Goal: Task Accomplishment & Management: Manage account settings

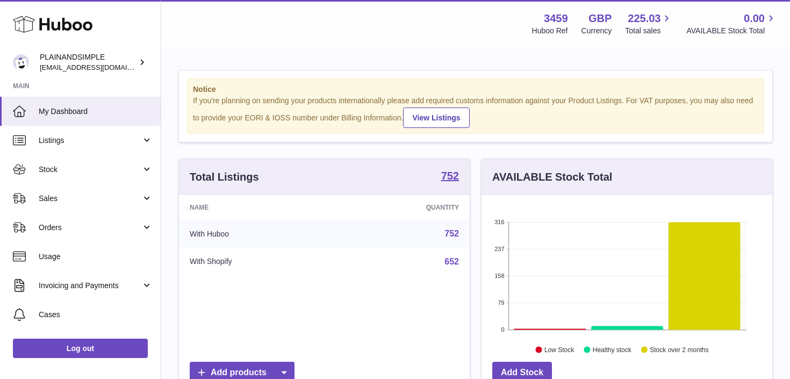
scroll to position [168, 291]
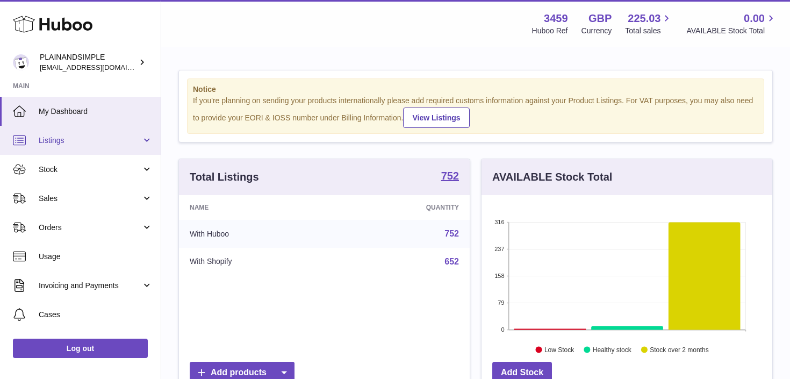
click at [148, 141] on link "Listings" at bounding box center [80, 140] width 161 height 29
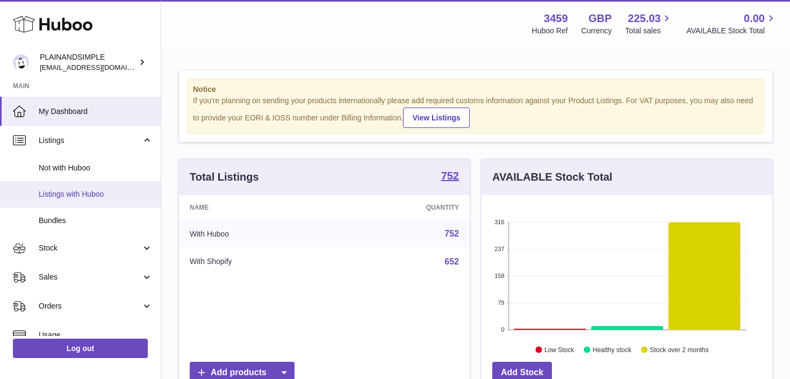
click at [118, 196] on span "Listings with Huboo" at bounding box center [96, 194] width 114 height 10
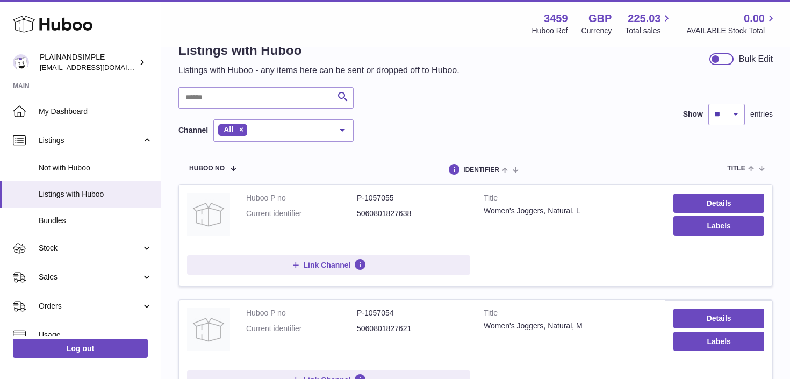
scroll to position [28, 0]
click at [740, 110] on select "** ** ** ***" at bounding box center [726, 114] width 37 height 22
select select "***"
click at [708, 103] on select "** ** ** ***" at bounding box center [726, 114] width 37 height 22
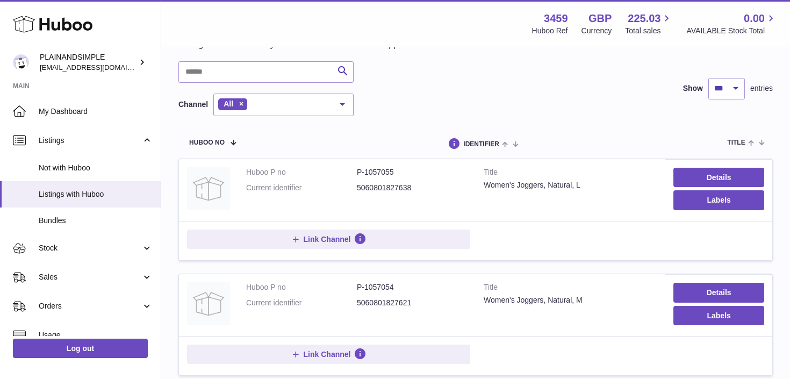
scroll to position [60, 0]
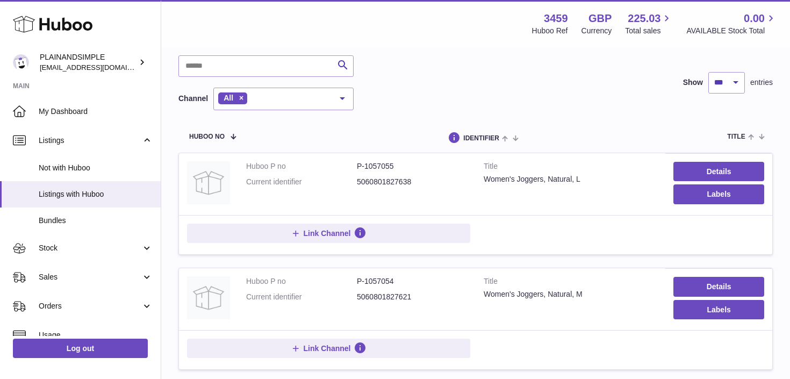
drag, startPoint x: 359, startPoint y: 247, endPoint x: 557, endPoint y: 242, distance: 198.4
click at [557, 242] on div "Link Channel" at bounding box center [475, 235] width 577 height 23
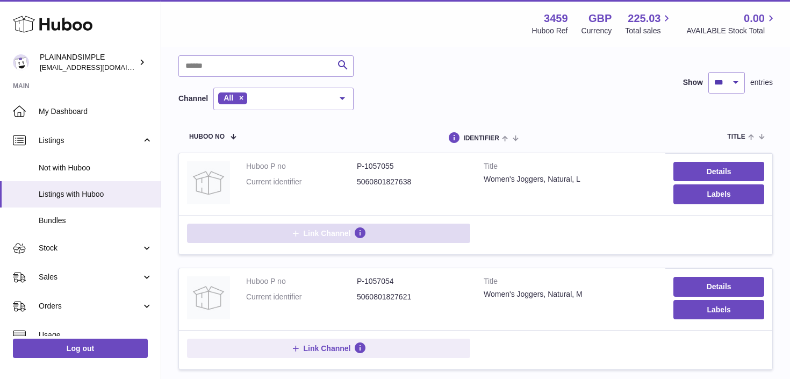
click at [399, 236] on button "Link Channel" at bounding box center [328, 233] width 283 height 19
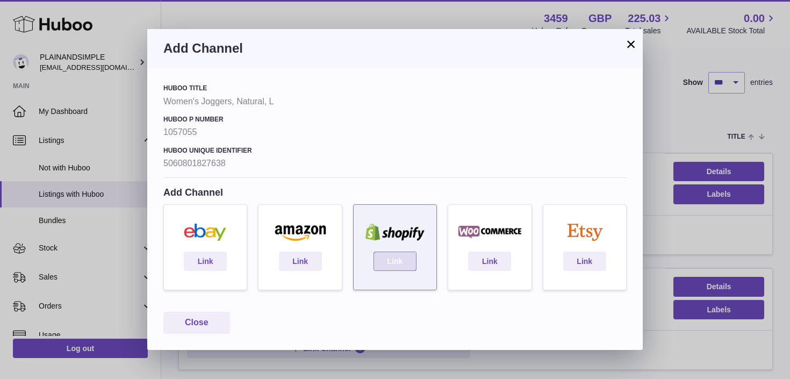
drag, startPoint x: 399, startPoint y: 216, endPoint x: 388, endPoint y: 260, distance: 46.0
click at [388, 260] on link "Link" at bounding box center [395, 261] width 43 height 19
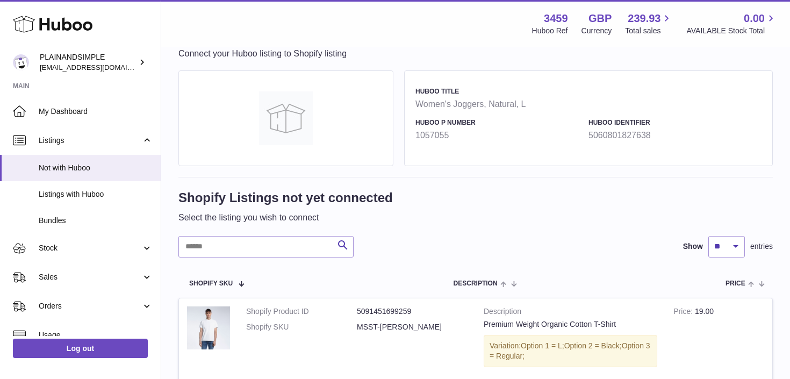
scroll to position [22, 0]
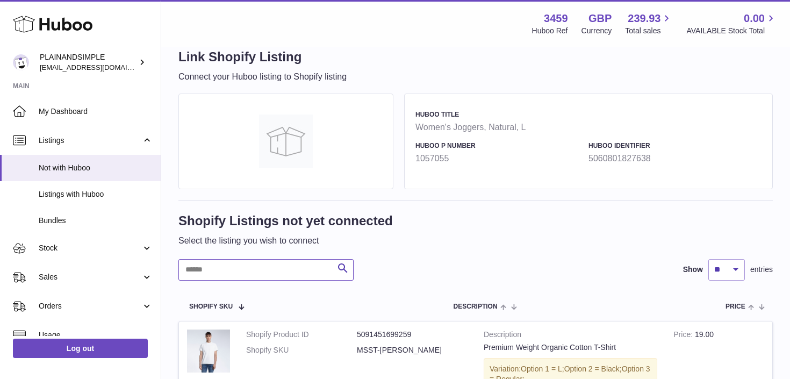
click at [262, 271] on input "text" at bounding box center [265, 270] width 175 height 22
type input "*******"
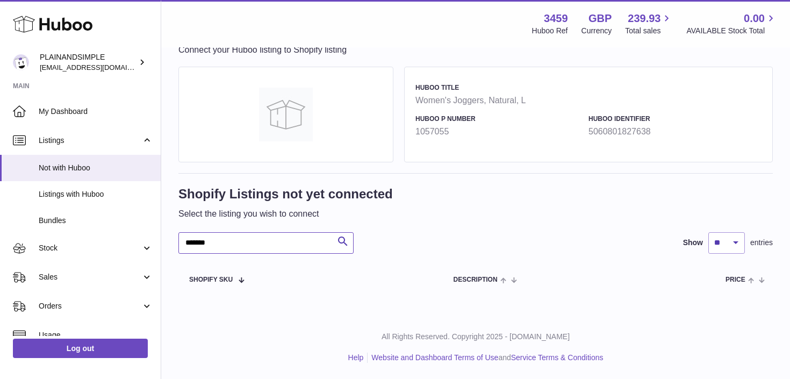
scroll to position [48, 0]
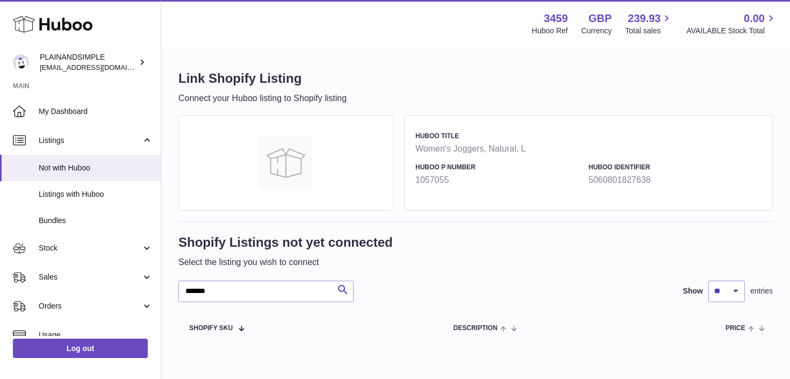
scroll to position [48, 0]
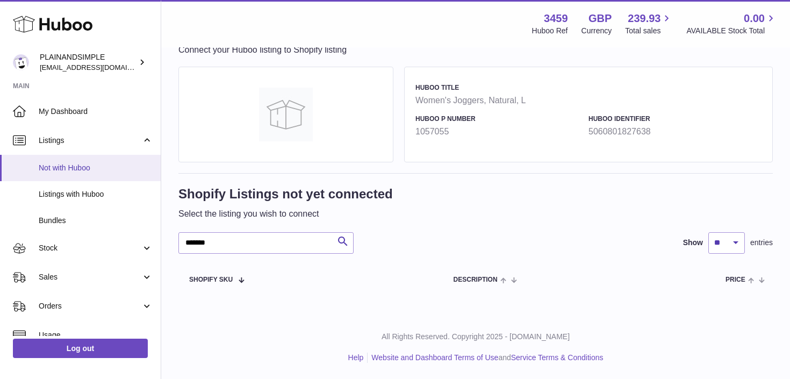
click at [75, 170] on span "Not with Huboo" at bounding box center [96, 168] width 114 height 10
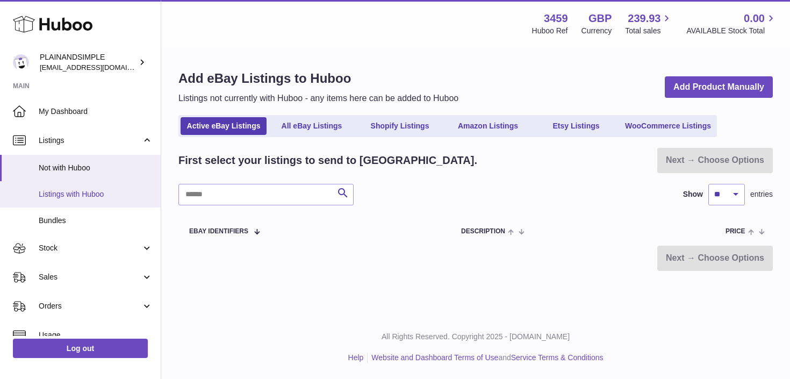
click at [49, 196] on span "Listings with Huboo" at bounding box center [96, 194] width 114 height 10
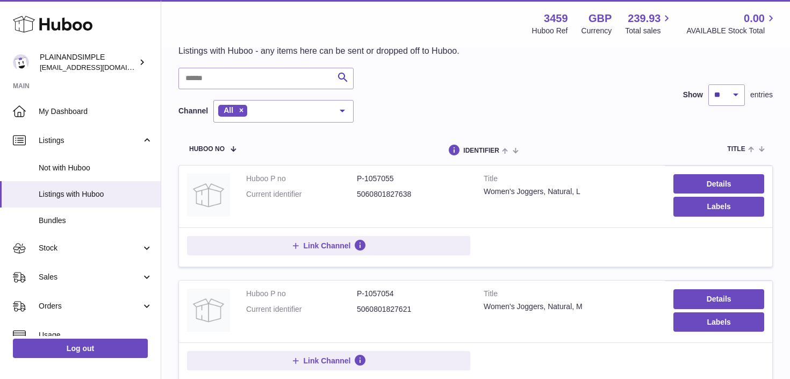
scroll to position [51, 0]
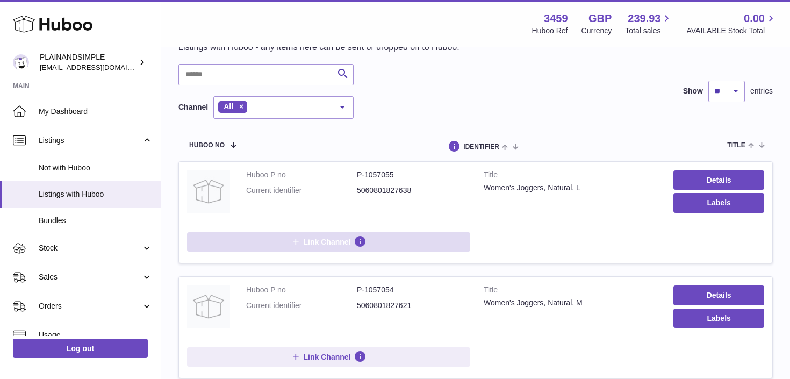
click at [317, 245] on span "Link Channel" at bounding box center [327, 242] width 47 height 10
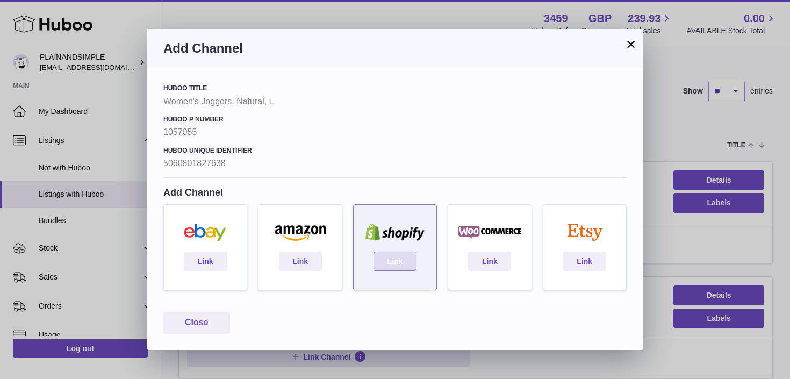
click at [383, 263] on link "Link" at bounding box center [395, 261] width 43 height 19
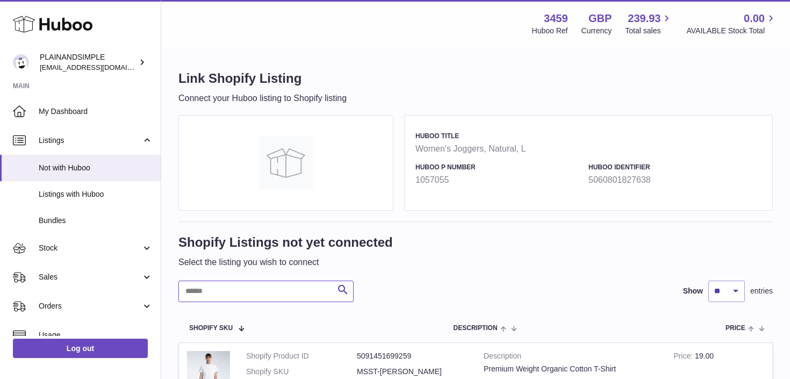
click at [290, 283] on input "text" at bounding box center [265, 292] width 175 height 22
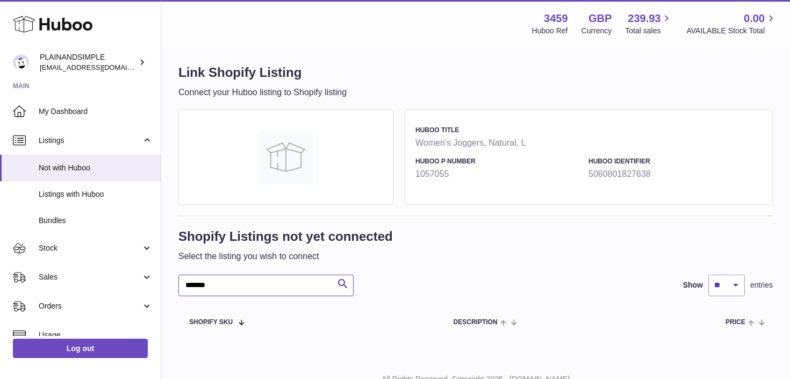
scroll to position [48, 0]
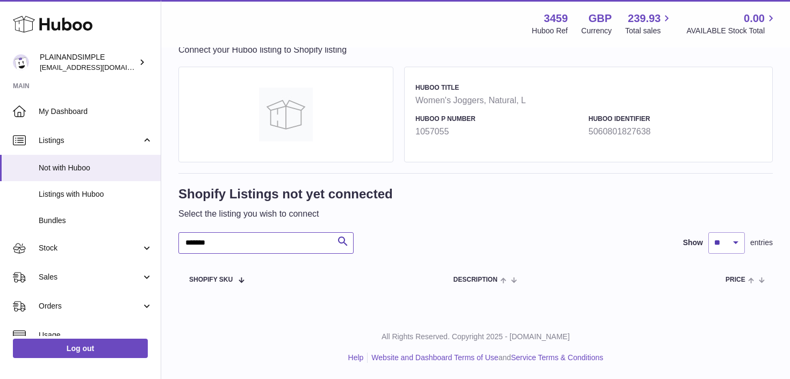
type input "*******"
click at [96, 195] on span "Listings with Huboo" at bounding box center [96, 194] width 114 height 10
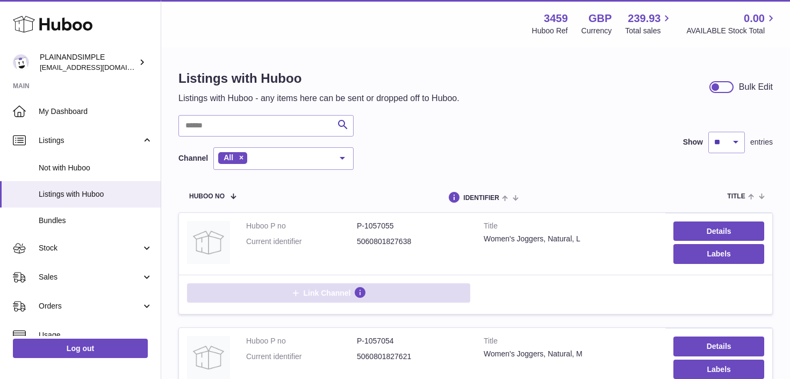
click at [324, 289] on span "Link Channel" at bounding box center [327, 293] width 47 height 10
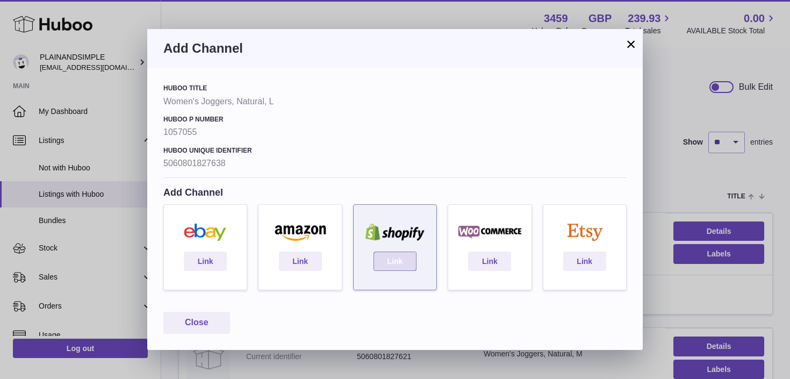
click at [393, 266] on link "Link" at bounding box center [395, 261] width 43 height 19
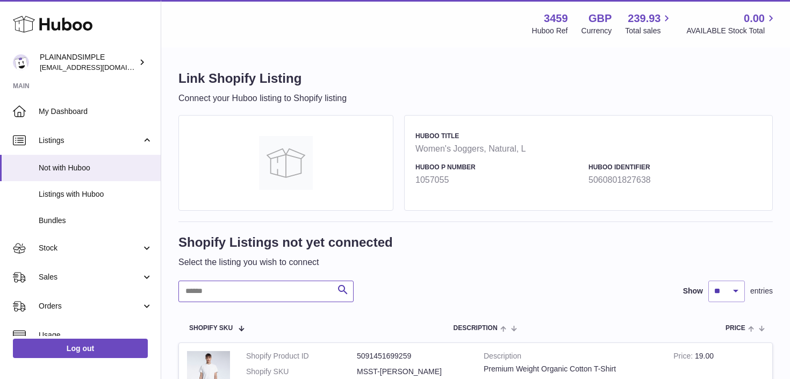
click at [267, 288] on input "text" at bounding box center [265, 292] width 175 height 22
type input "*******"
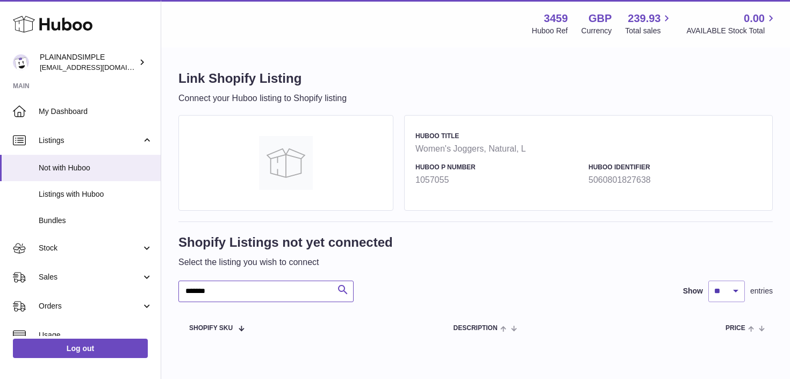
scroll to position [48, 0]
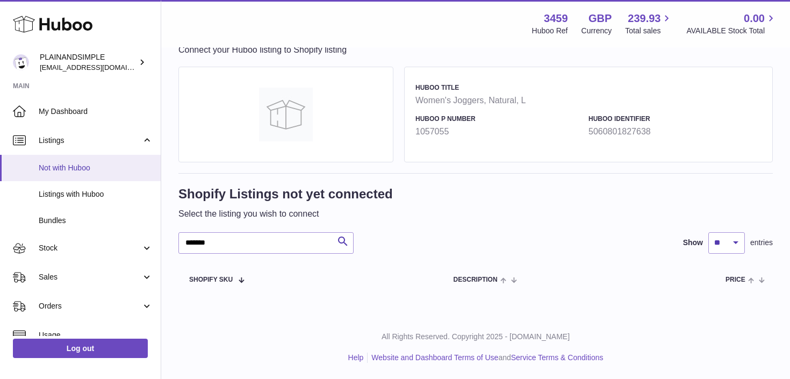
click at [75, 171] on span "Not with Huboo" at bounding box center [96, 168] width 114 height 10
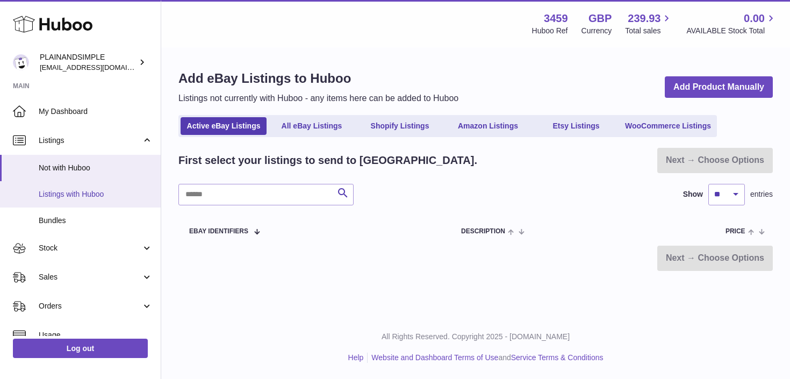
click at [63, 201] on link "Listings with Huboo" at bounding box center [80, 194] width 161 height 26
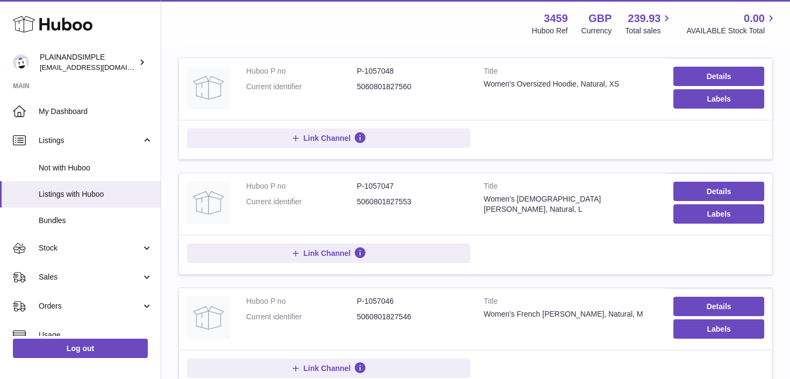
scroll to position [965, 0]
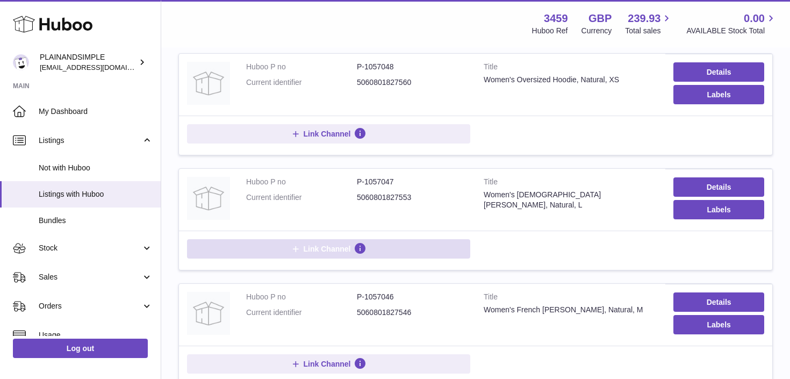
click at [320, 250] on span "Link Channel" at bounding box center [327, 249] width 47 height 10
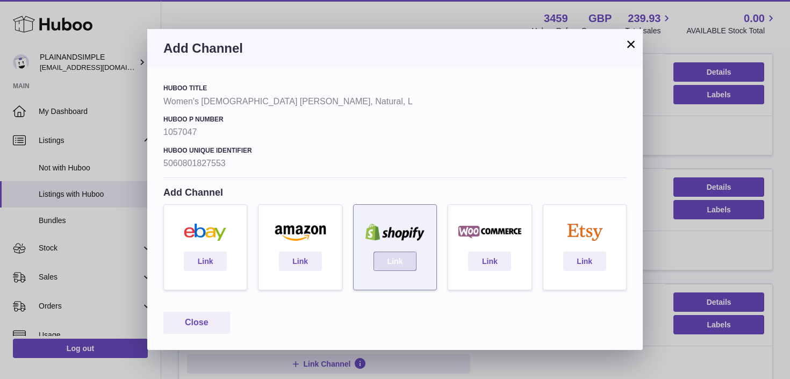
click at [398, 257] on link "Link" at bounding box center [395, 261] width 43 height 19
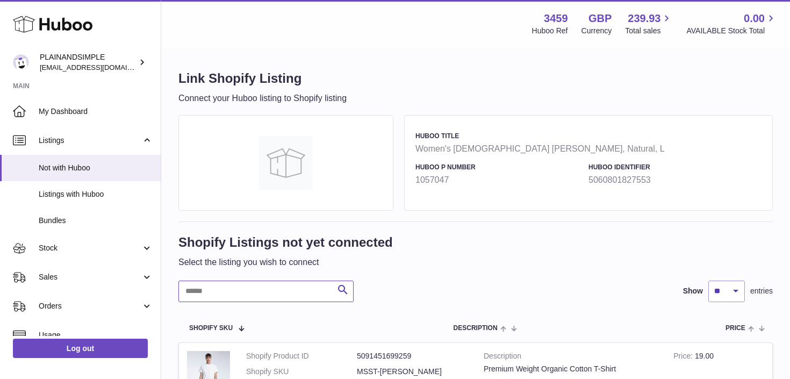
click at [246, 292] on input "text" at bounding box center [265, 292] width 175 height 22
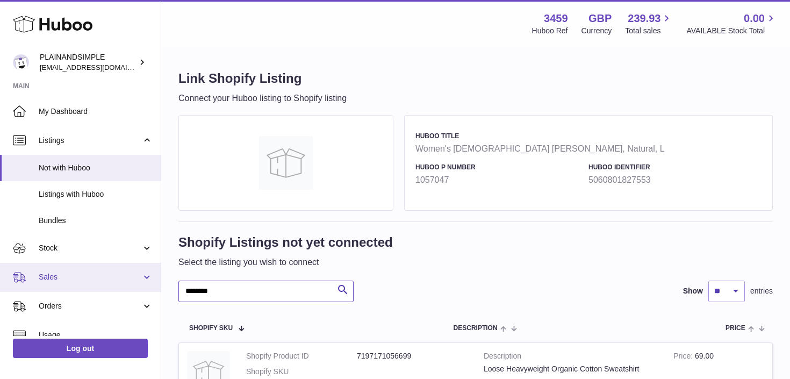
drag, startPoint x: 231, startPoint y: 287, endPoint x: 151, endPoint y: 285, distance: 80.1
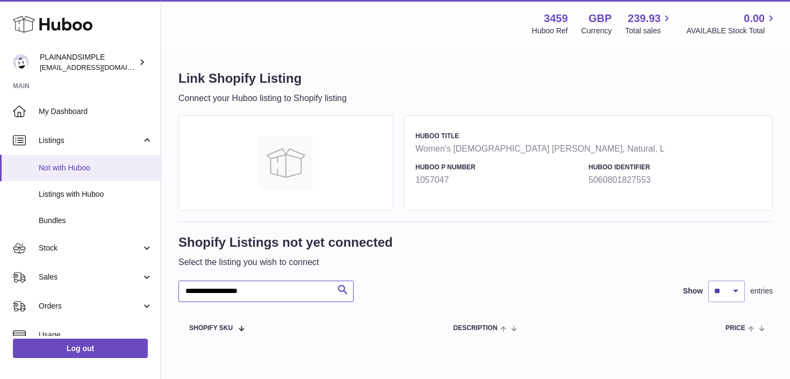
type input "**********"
click at [87, 169] on span "Not with Huboo" at bounding box center [96, 168] width 114 height 10
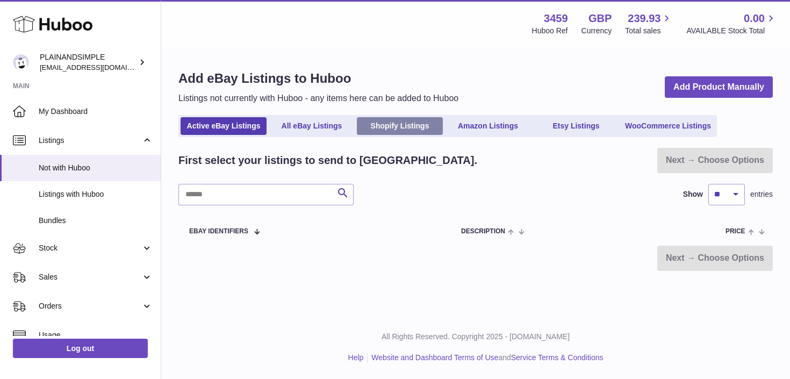
click at [424, 120] on link "Shopify Listings" at bounding box center [400, 126] width 86 height 18
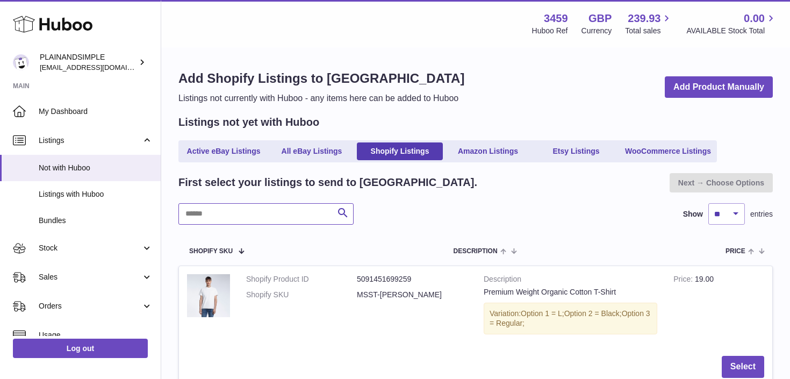
click at [246, 215] on input "text" at bounding box center [265, 214] width 175 height 22
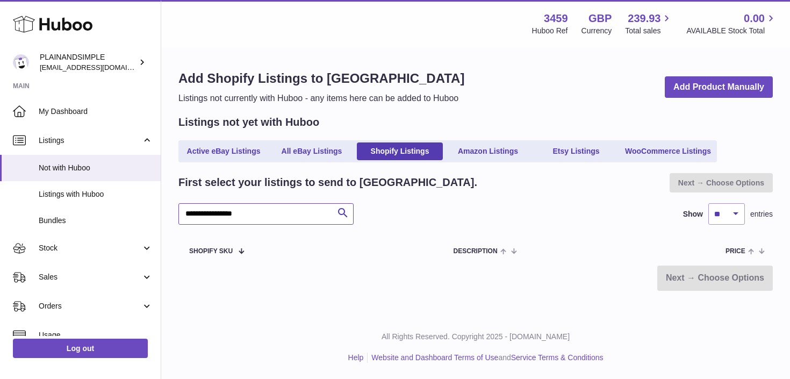
type input "**********"
drag, startPoint x: 264, startPoint y: 218, endPoint x: 148, endPoint y: 218, distance: 115.6
click at [154, 218] on div "Huboo PLAINANDSIMPLE duco@plainandsimple.com Main My Dashboard Listings Not wit…" at bounding box center [395, 189] width 790 height 379
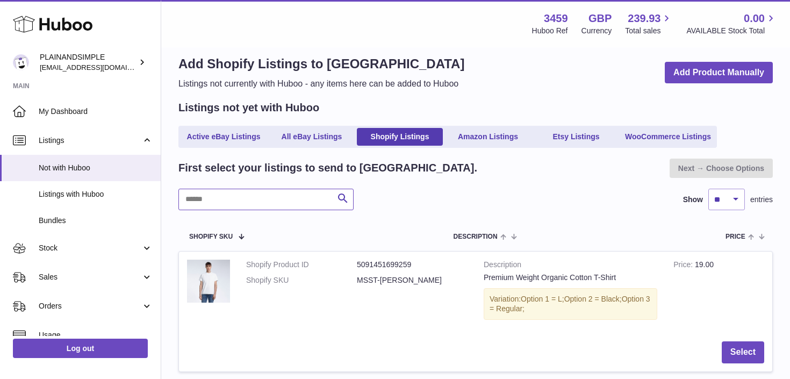
scroll to position [18, 0]
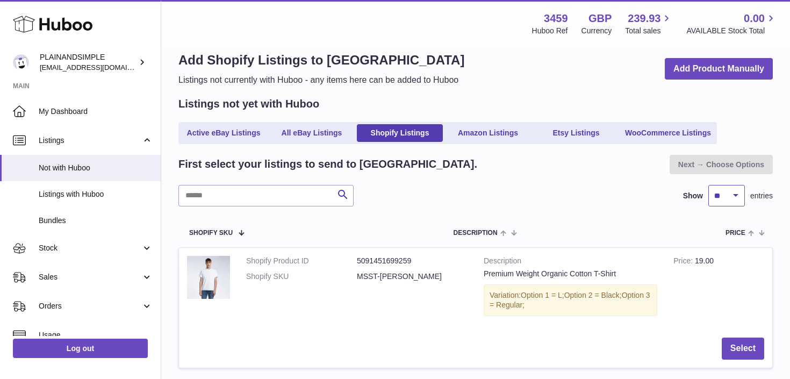
click at [740, 189] on select "** ** ** ***" at bounding box center [726, 196] width 37 height 22
select select "***"
click at [708, 185] on select "** ** ** ***" at bounding box center [726, 196] width 37 height 22
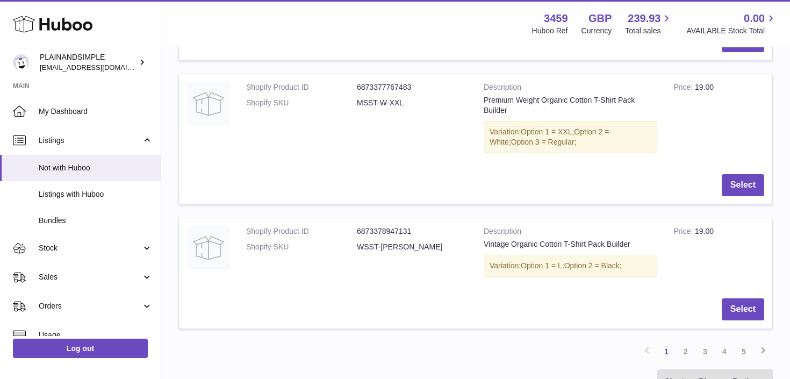
scroll to position [13541, 0]
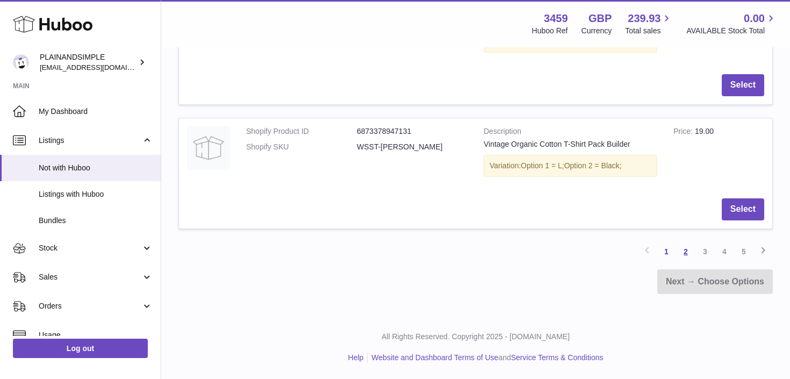
click at [688, 253] on link "2" at bounding box center [685, 251] width 19 height 19
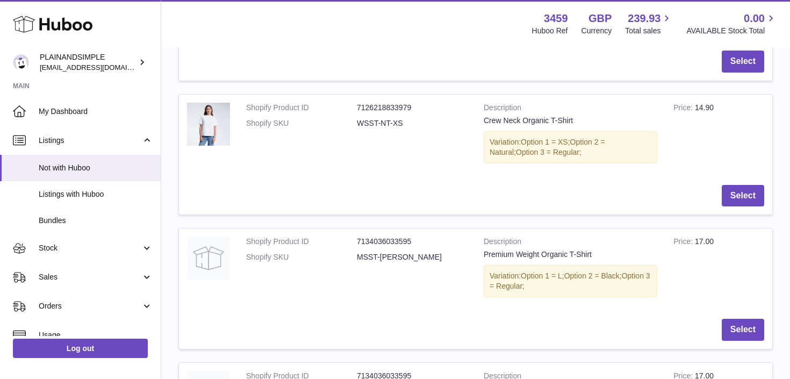
scroll to position [4532, 0]
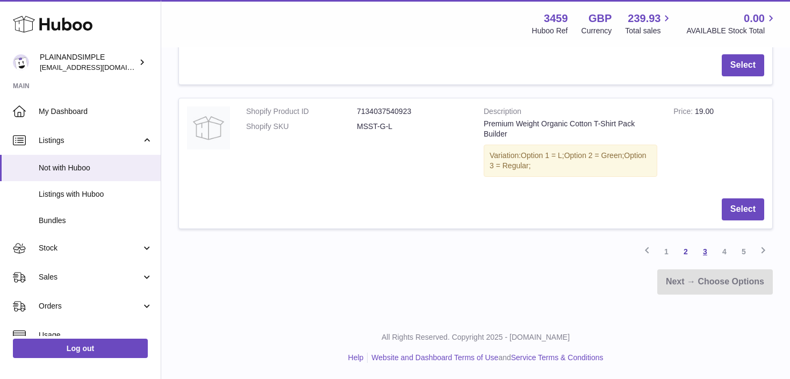
click at [708, 256] on link "3" at bounding box center [705, 251] width 19 height 19
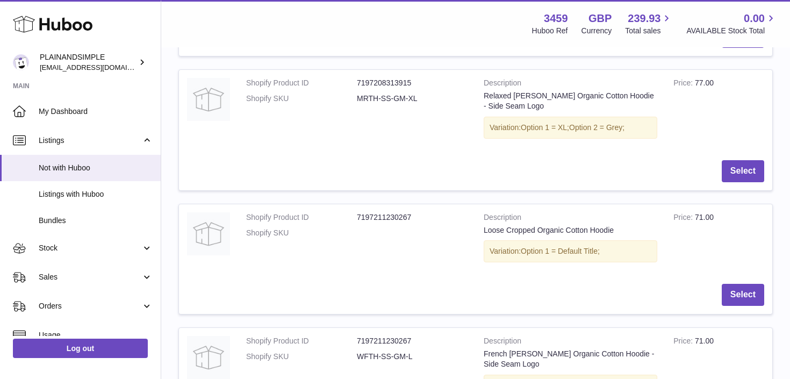
scroll to position [13907, 0]
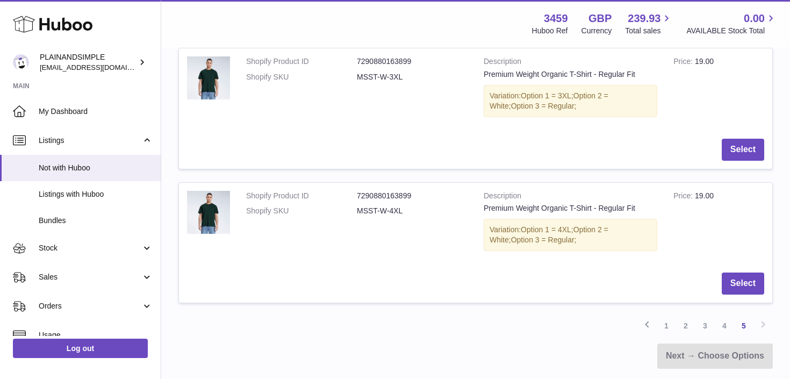
scroll to position [12759, 0]
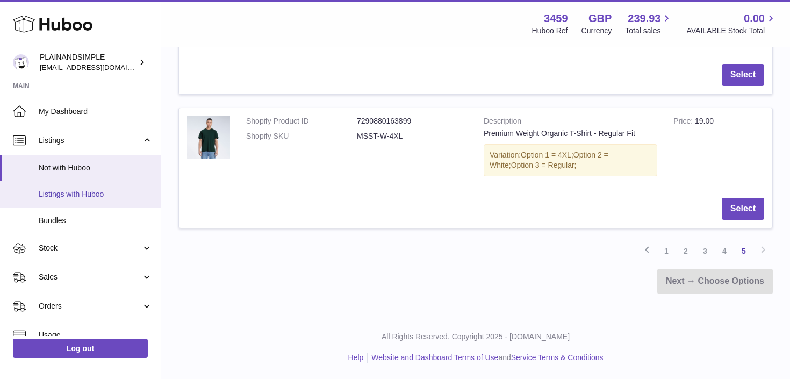
click at [118, 195] on span "Listings with Huboo" at bounding box center [96, 194] width 114 height 10
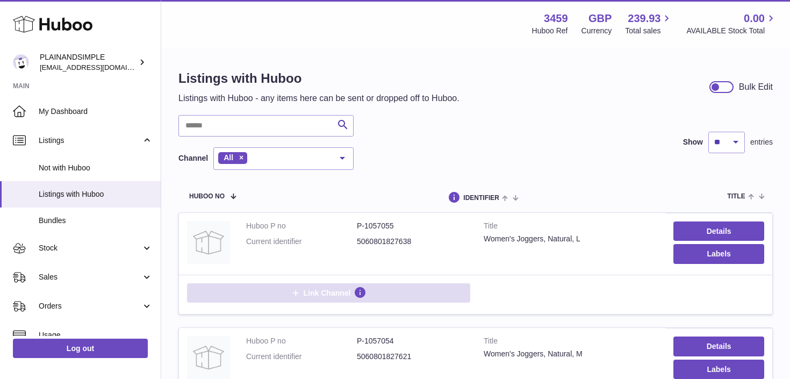
click at [312, 296] on span "Link Channel" at bounding box center [327, 293] width 47 height 10
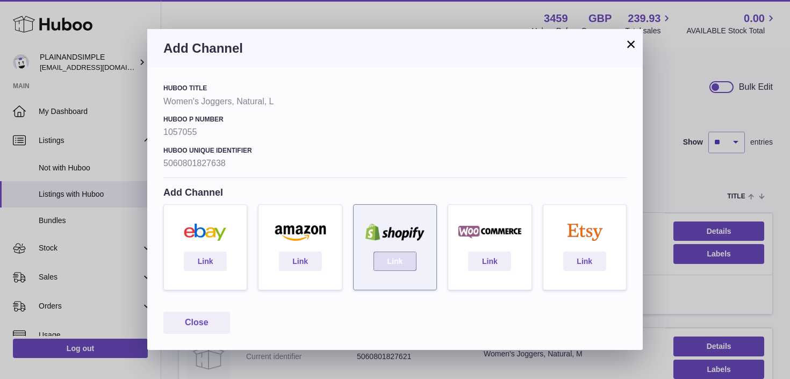
click at [393, 261] on link "Link" at bounding box center [395, 261] width 43 height 19
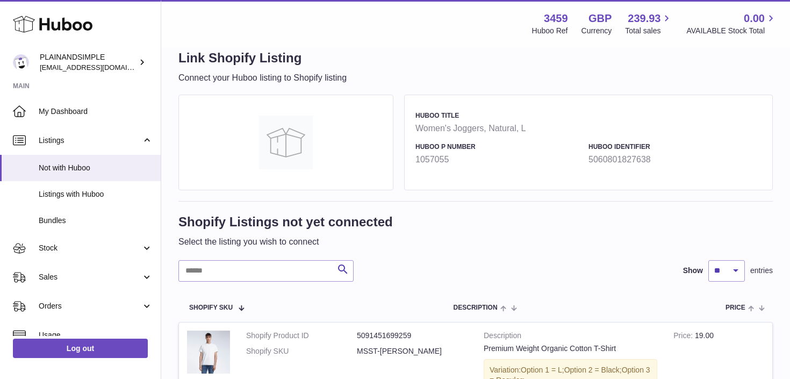
scroll to position [22, 0]
click at [256, 272] on input "text" at bounding box center [265, 270] width 175 height 22
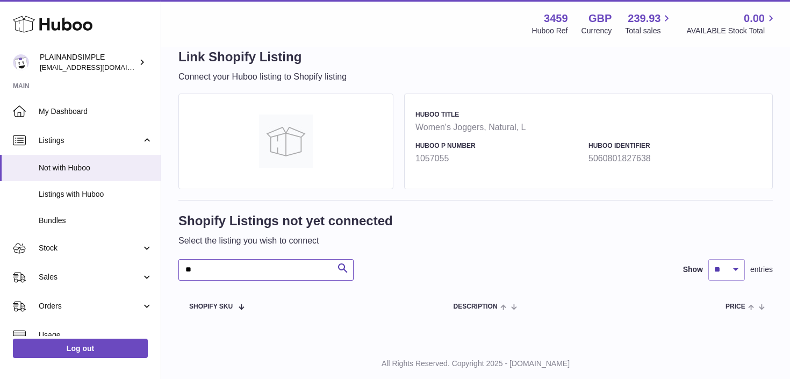
type input "*"
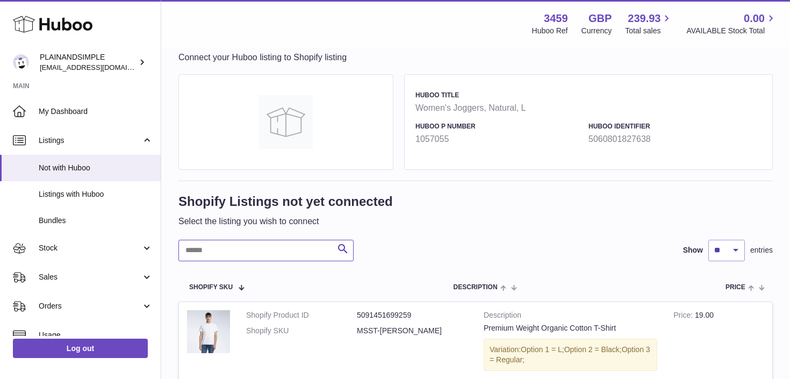
scroll to position [14, 0]
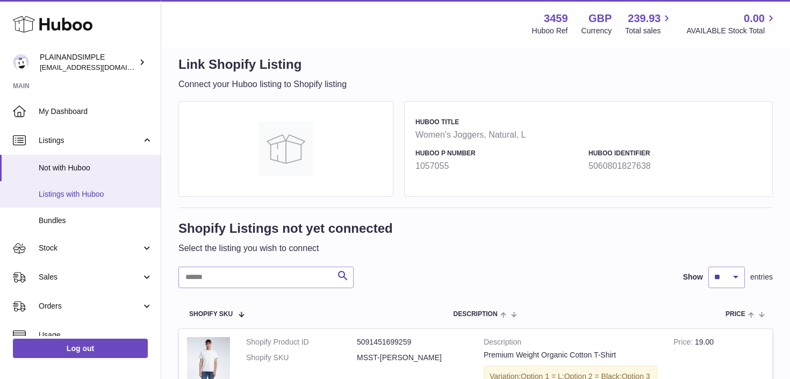
click at [80, 192] on span "Listings with Huboo" at bounding box center [96, 194] width 114 height 10
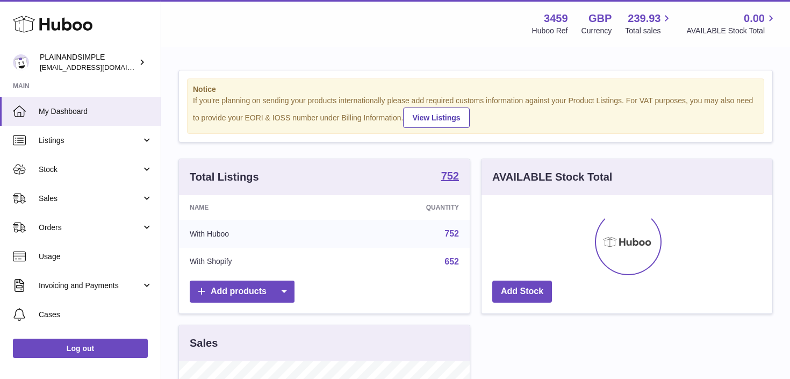
scroll to position [168, 291]
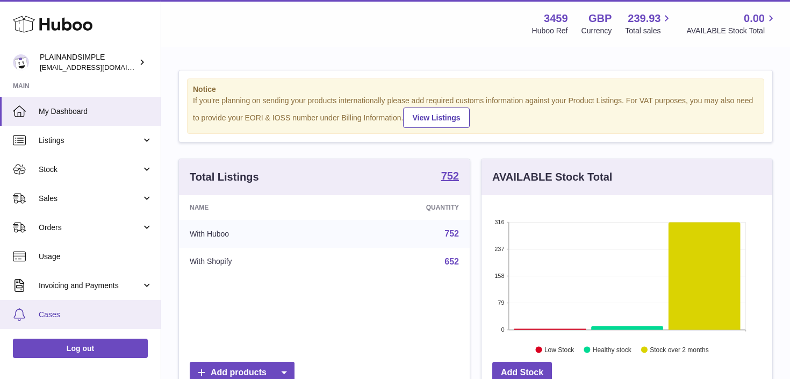
click at [111, 310] on span "Cases" at bounding box center [96, 315] width 114 height 10
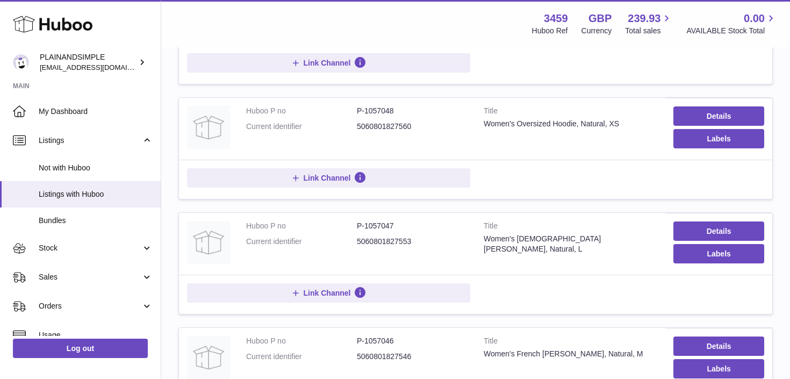
scroll to position [921, 0]
drag, startPoint x: 639, startPoint y: 238, endPoint x: 481, endPoint y: 239, distance: 157.5
click at [481, 239] on td "Title Women's [DEMOGRAPHIC_DATA] [PERSON_NAME], Natural, L" at bounding box center [571, 243] width 190 height 62
copy div "Women's [DEMOGRAPHIC_DATA] [PERSON_NAME], Natural, L"
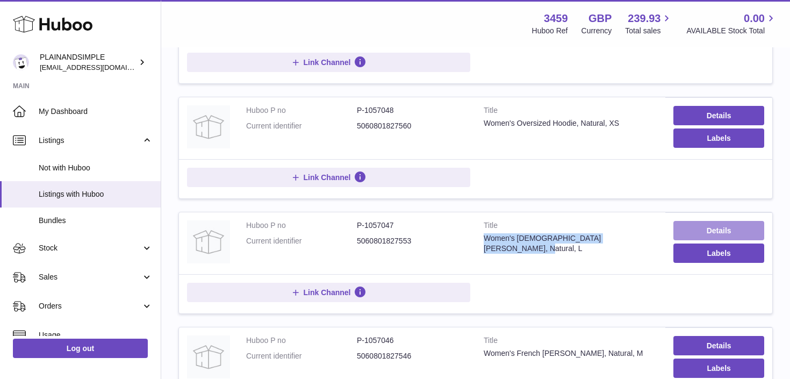
click at [692, 233] on link "Details" at bounding box center [719, 230] width 91 height 19
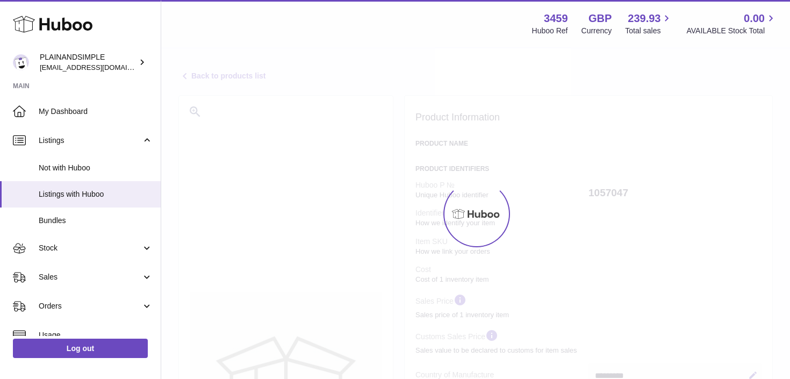
select select "***"
select select "****"
